Goal: Find specific page/section: Find specific page/section

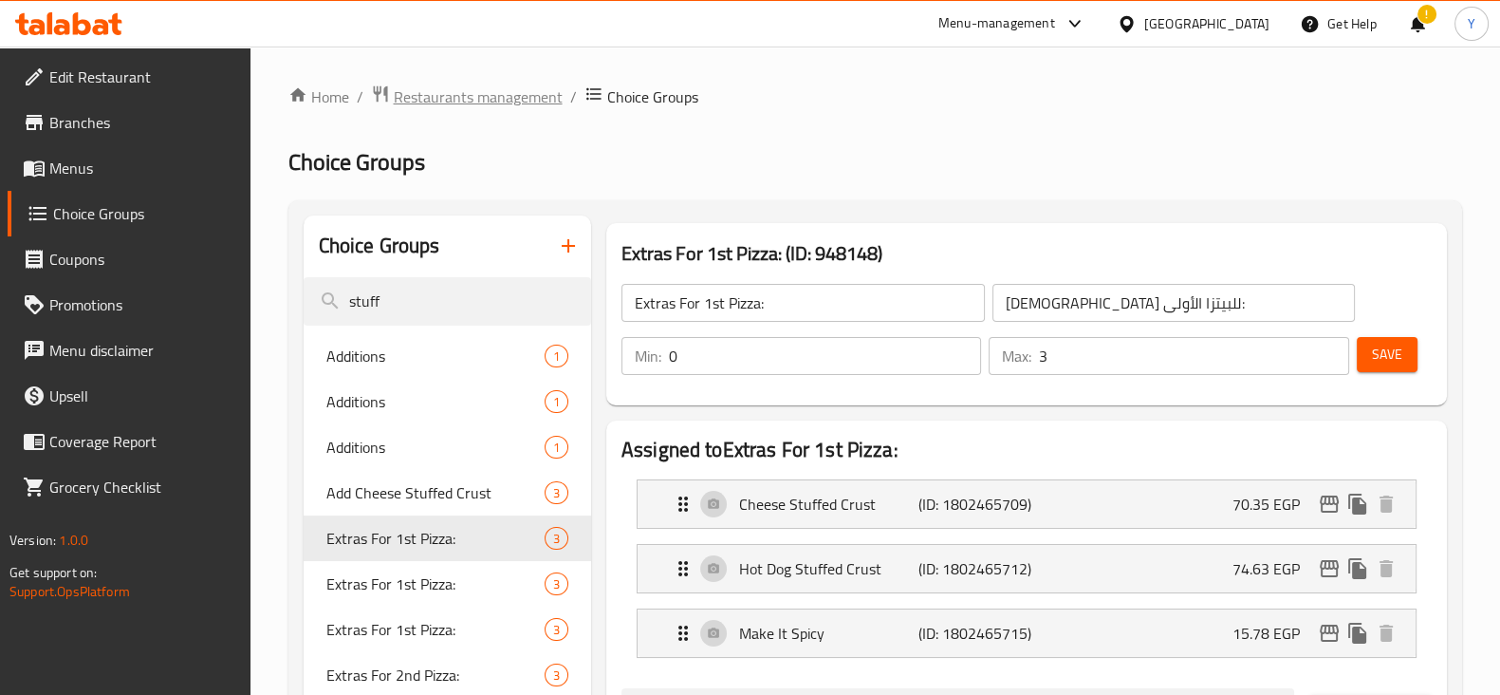
click at [476, 103] on span "Restaurants management" at bounding box center [478, 96] width 169 height 23
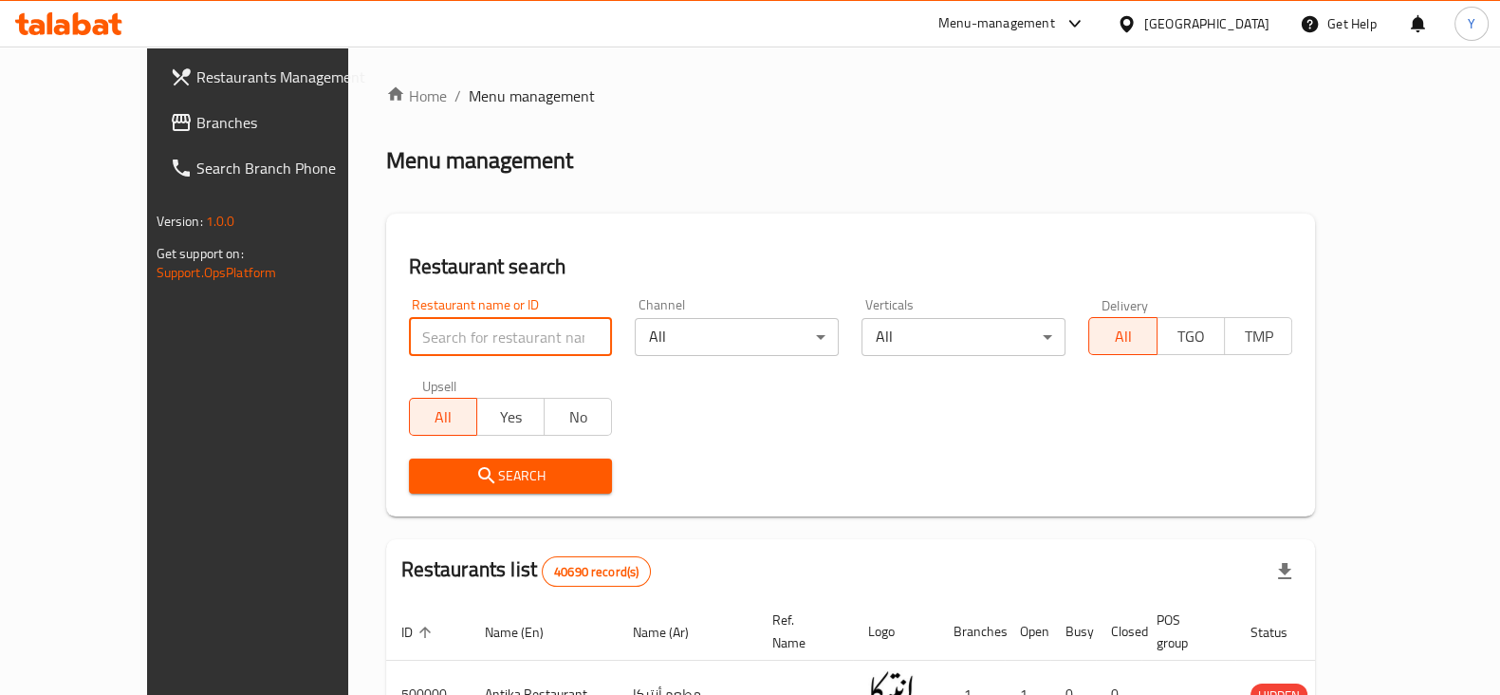
click at [409, 350] on input "search" at bounding box center [511, 337] width 204 height 38
type input "hamo juice"
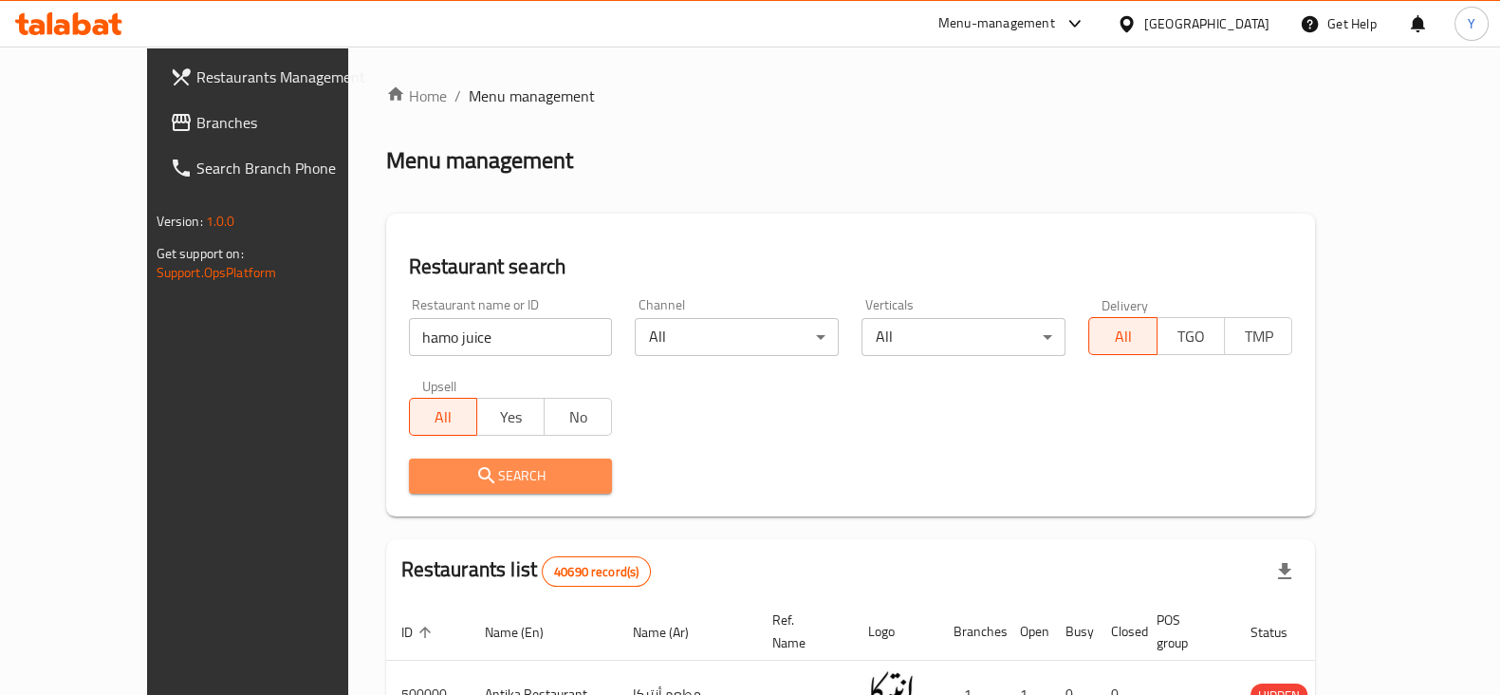
click at [475, 472] on icon "submit" at bounding box center [486, 475] width 23 height 23
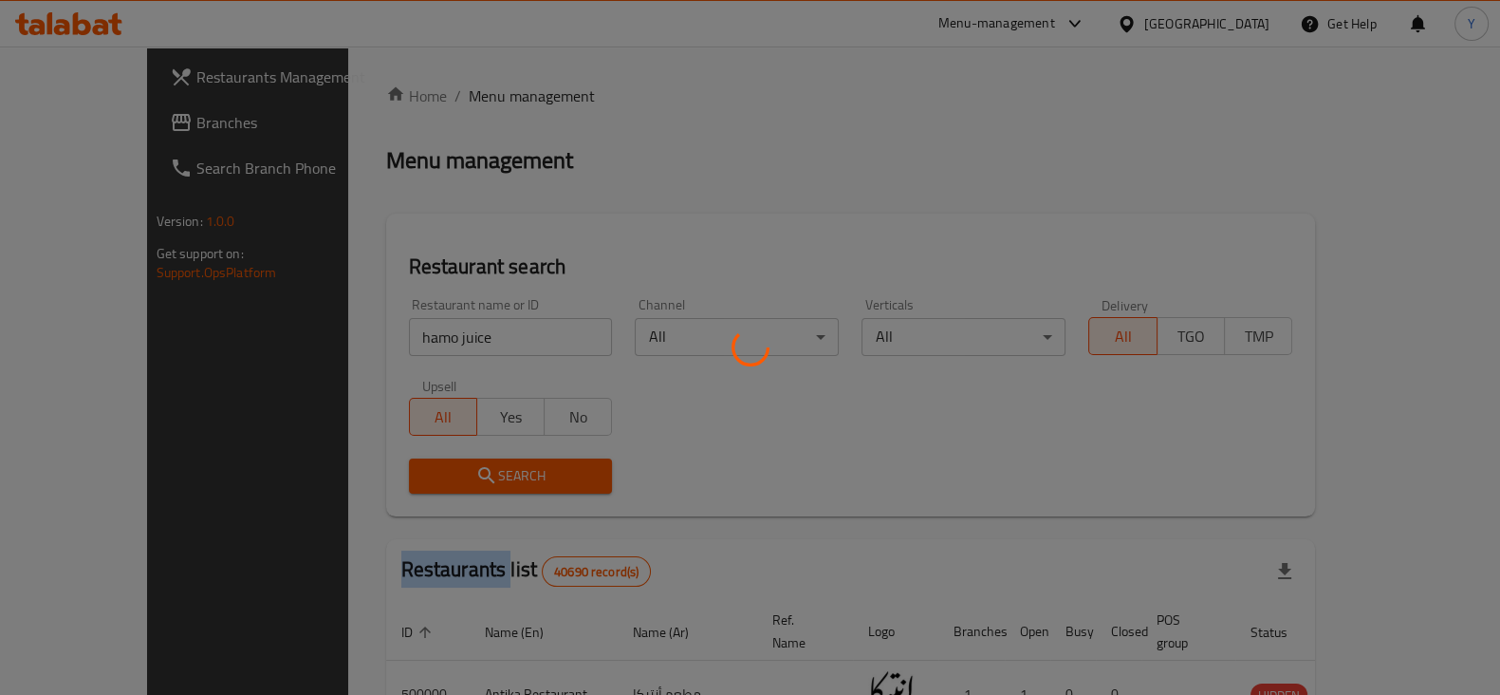
click at [419, 472] on div at bounding box center [750, 347] width 1500 height 695
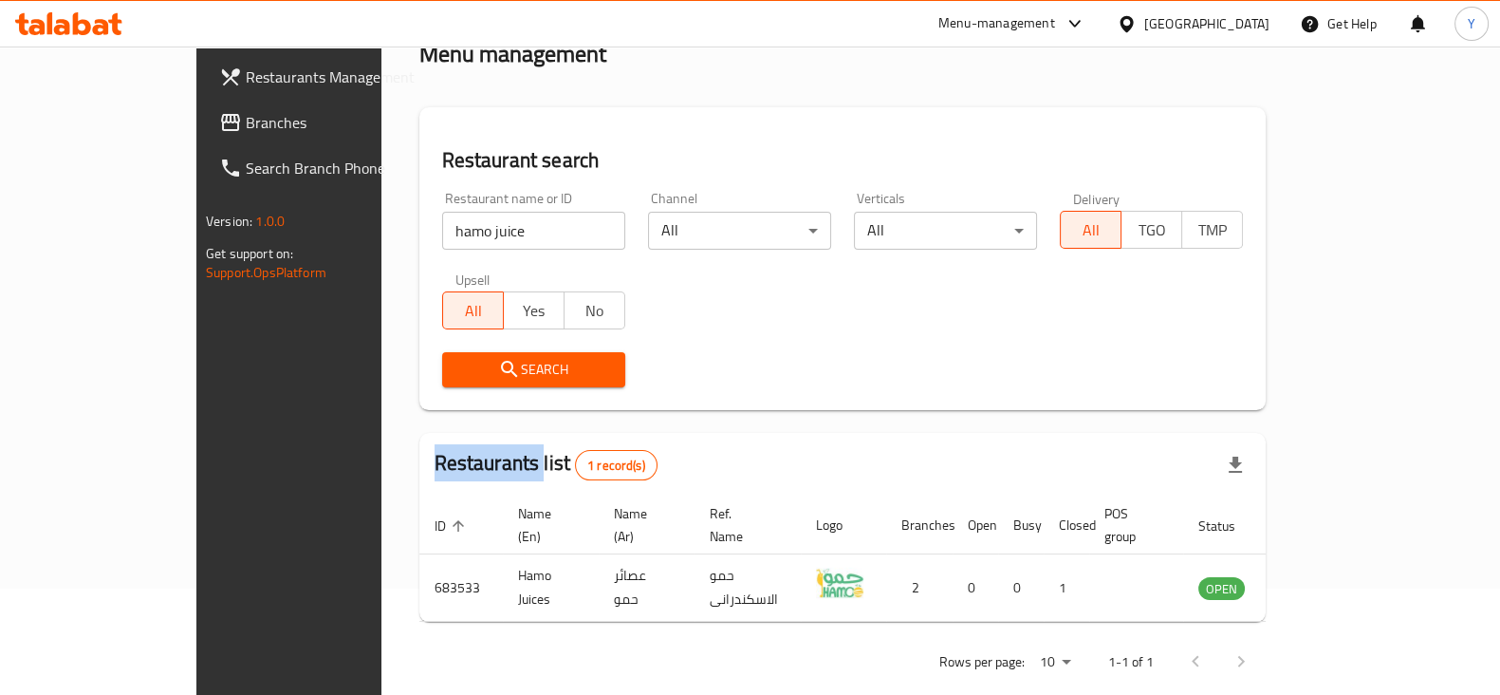
scroll to position [114, 0]
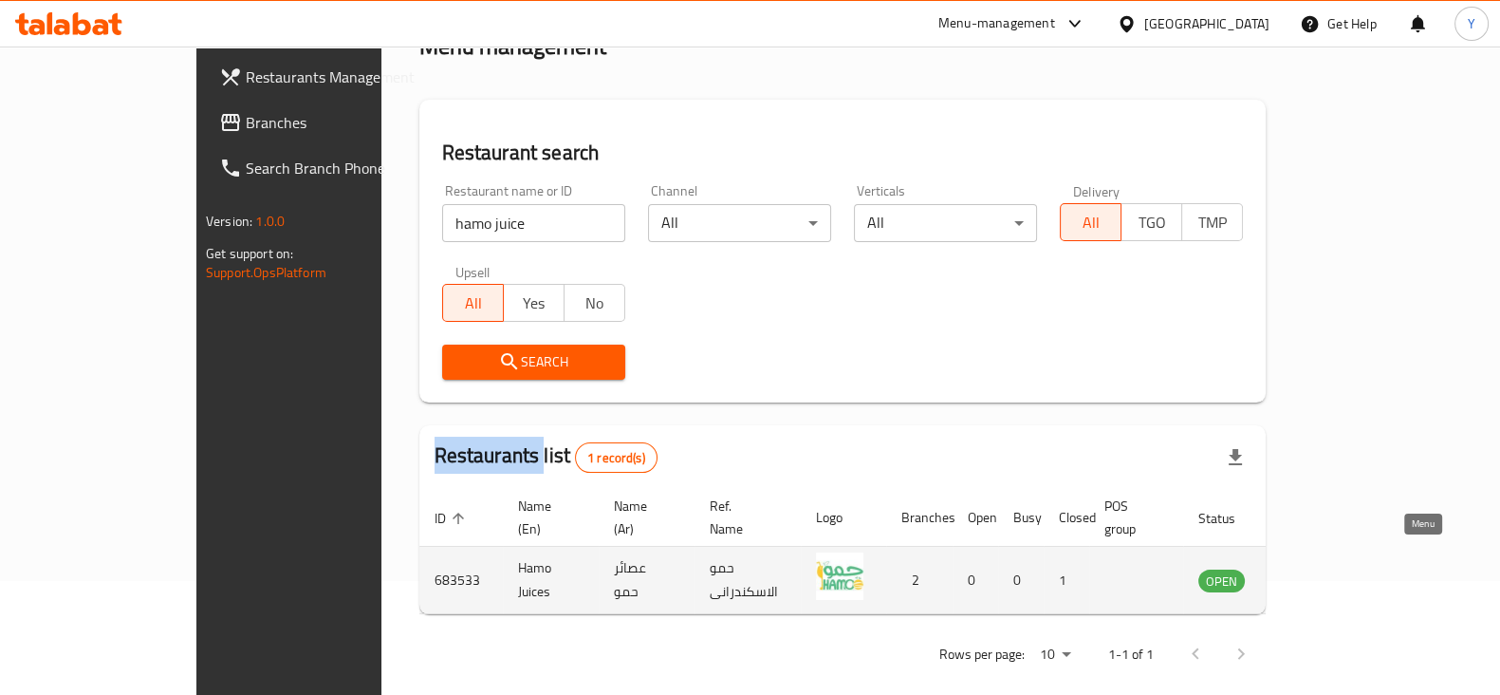
click at [1320, 573] on icon "enhanced table" at bounding box center [1309, 581] width 21 height 16
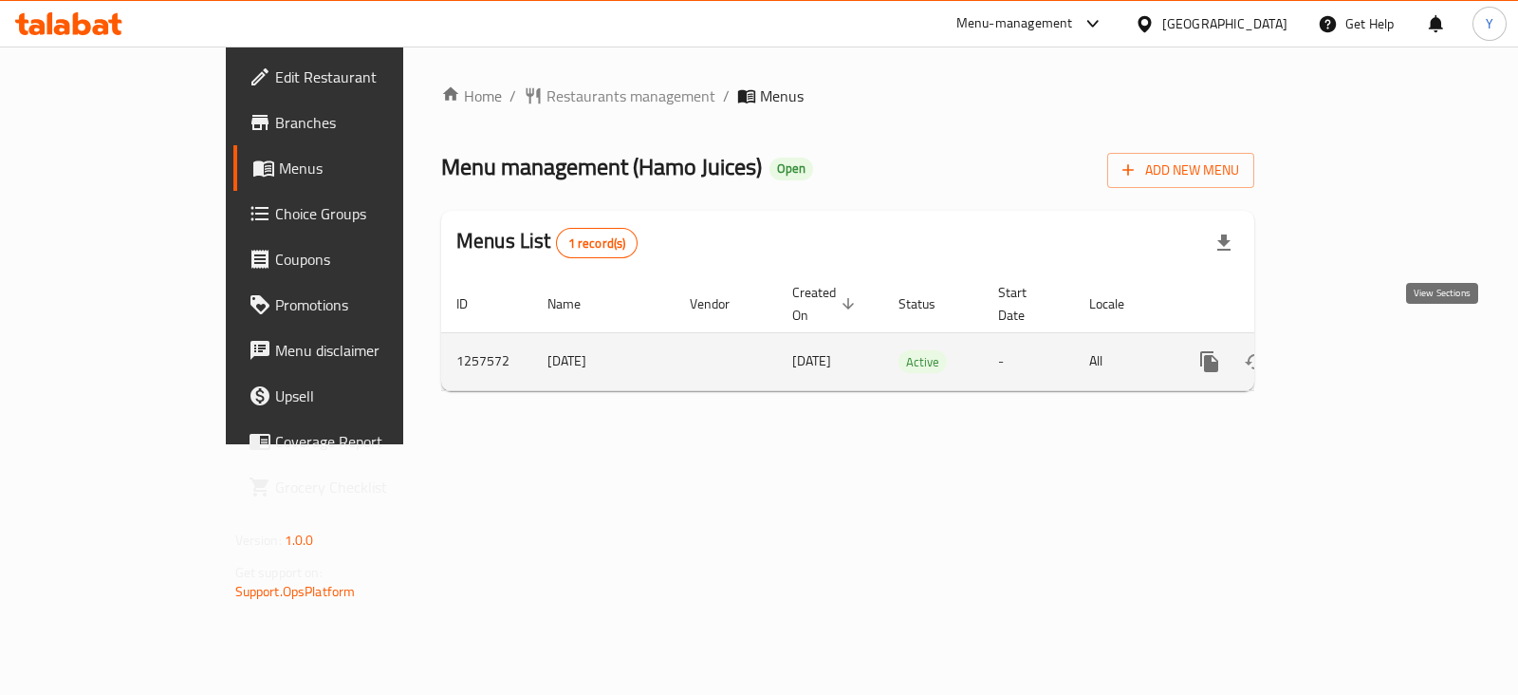
click at [1358, 350] on icon "enhanced table" at bounding box center [1346, 361] width 23 height 23
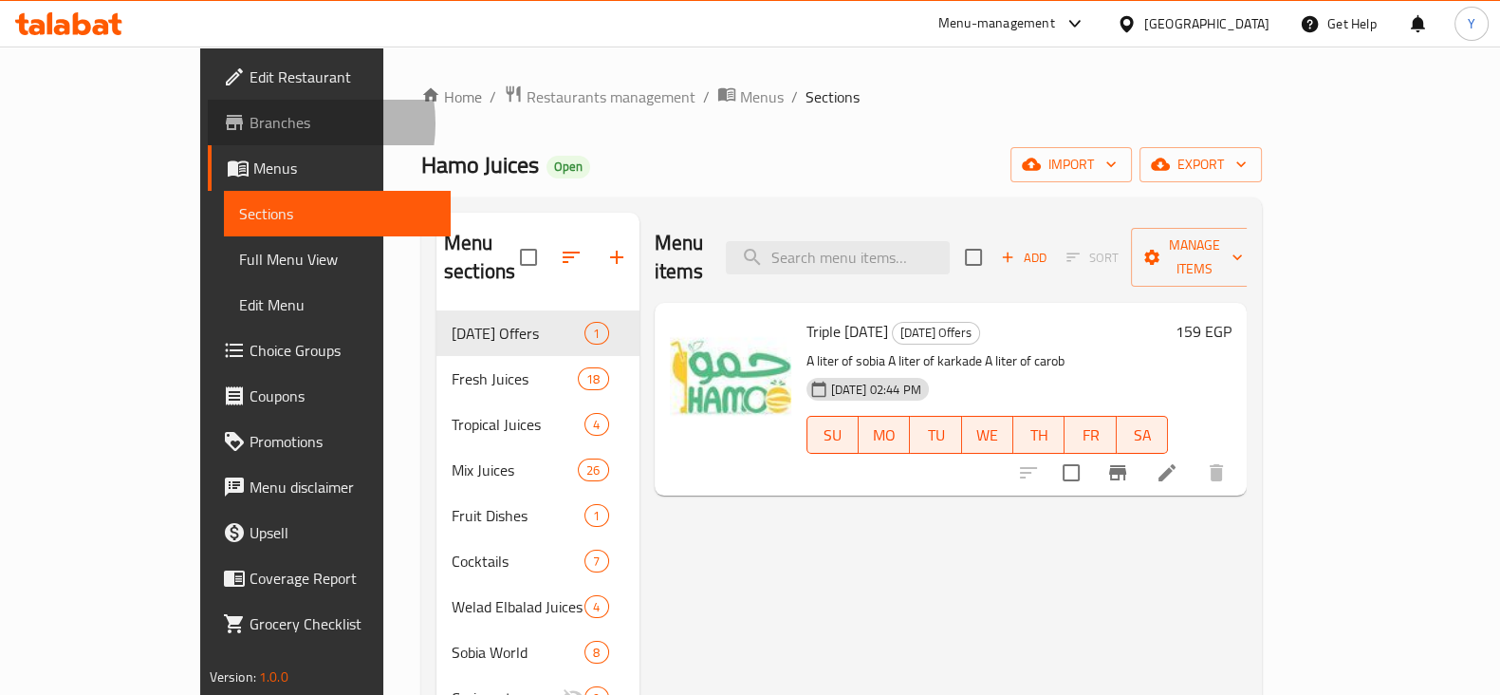
click at [250, 123] on span "Branches" at bounding box center [343, 122] width 186 height 23
